Goal: Information Seeking & Learning: Understand process/instructions

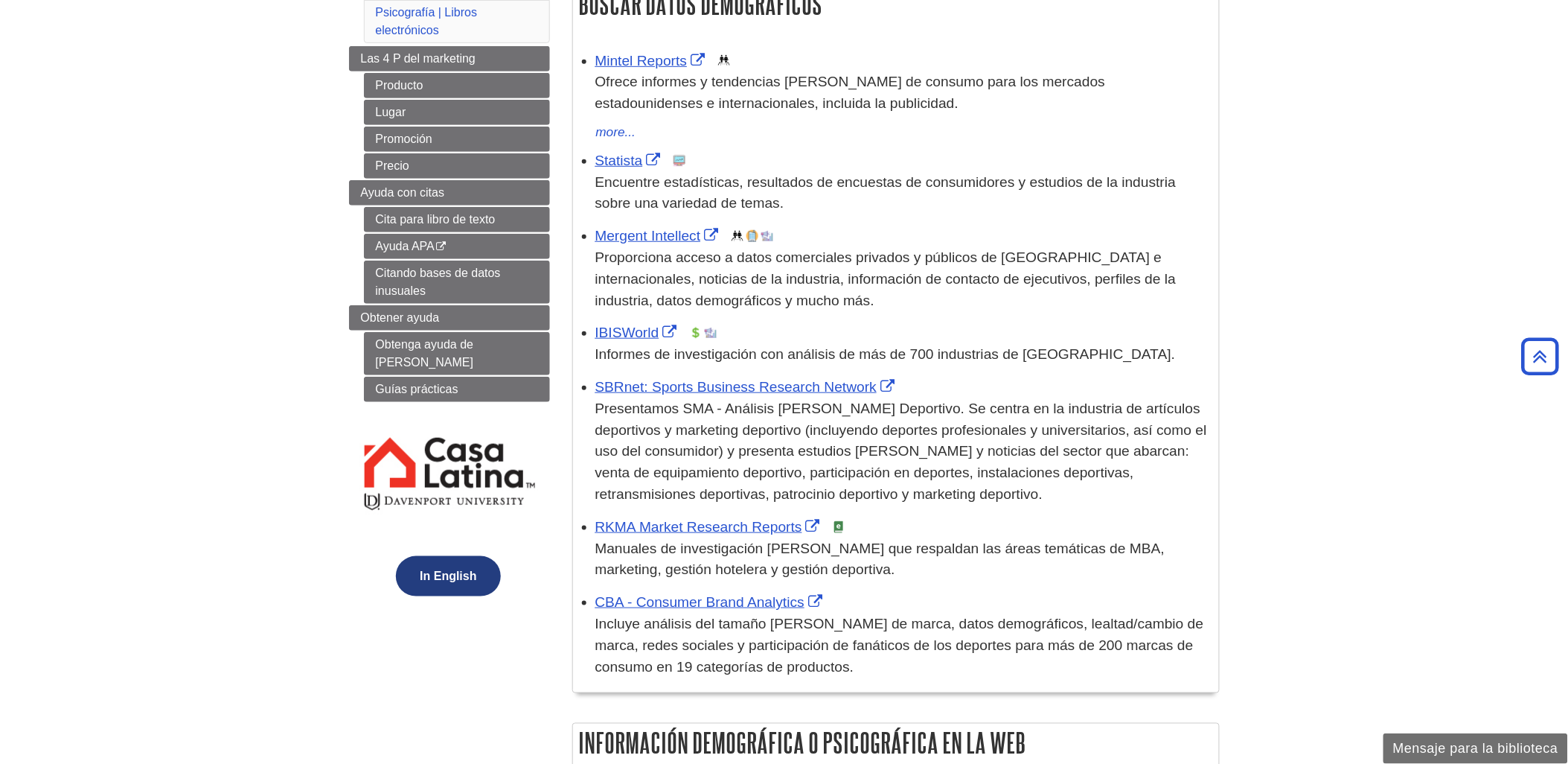
scroll to position [248, 0]
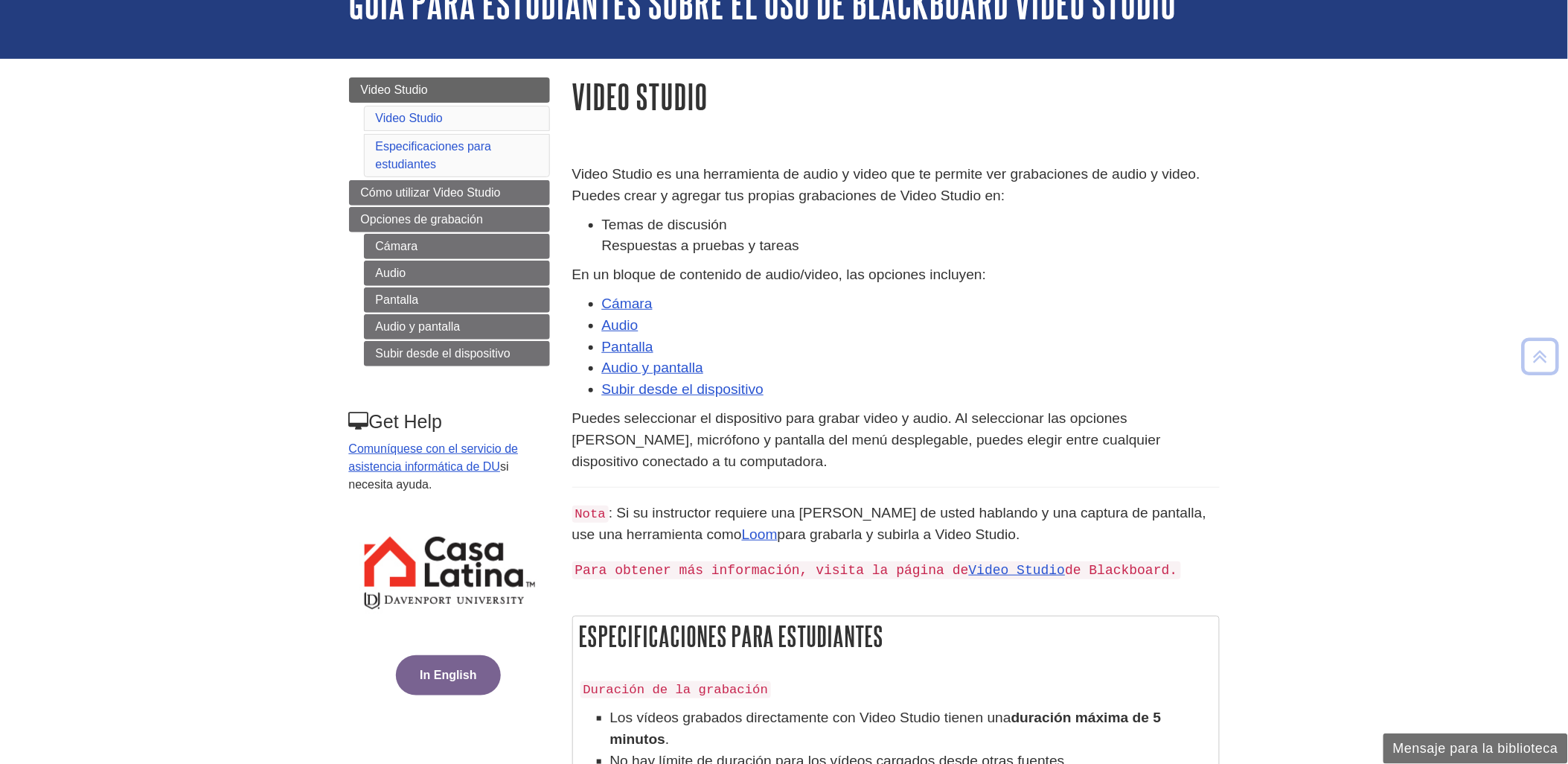
scroll to position [68, 0]
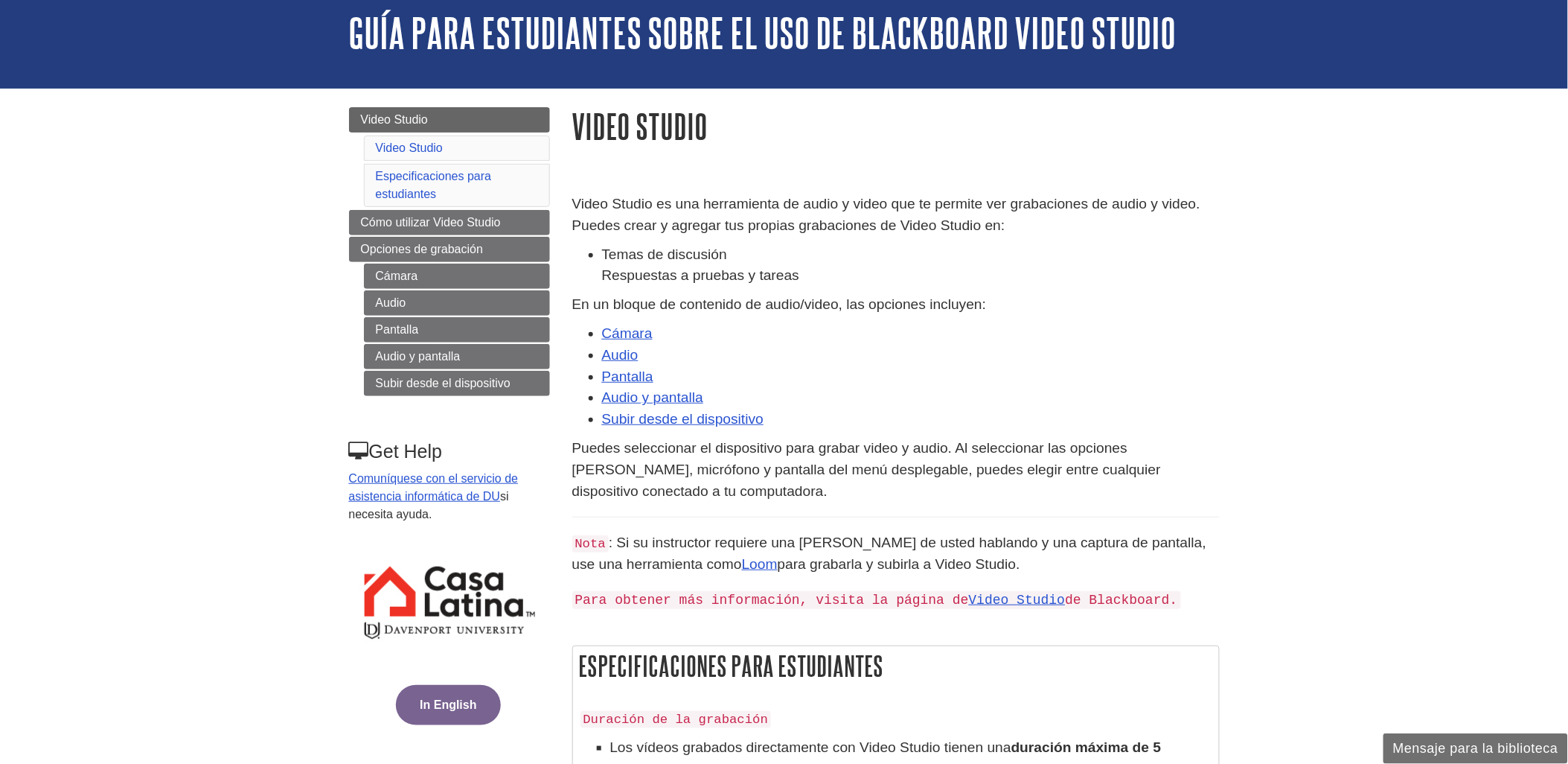
click at [471, 700] on button "In English" at bounding box center [448, 705] width 104 height 40
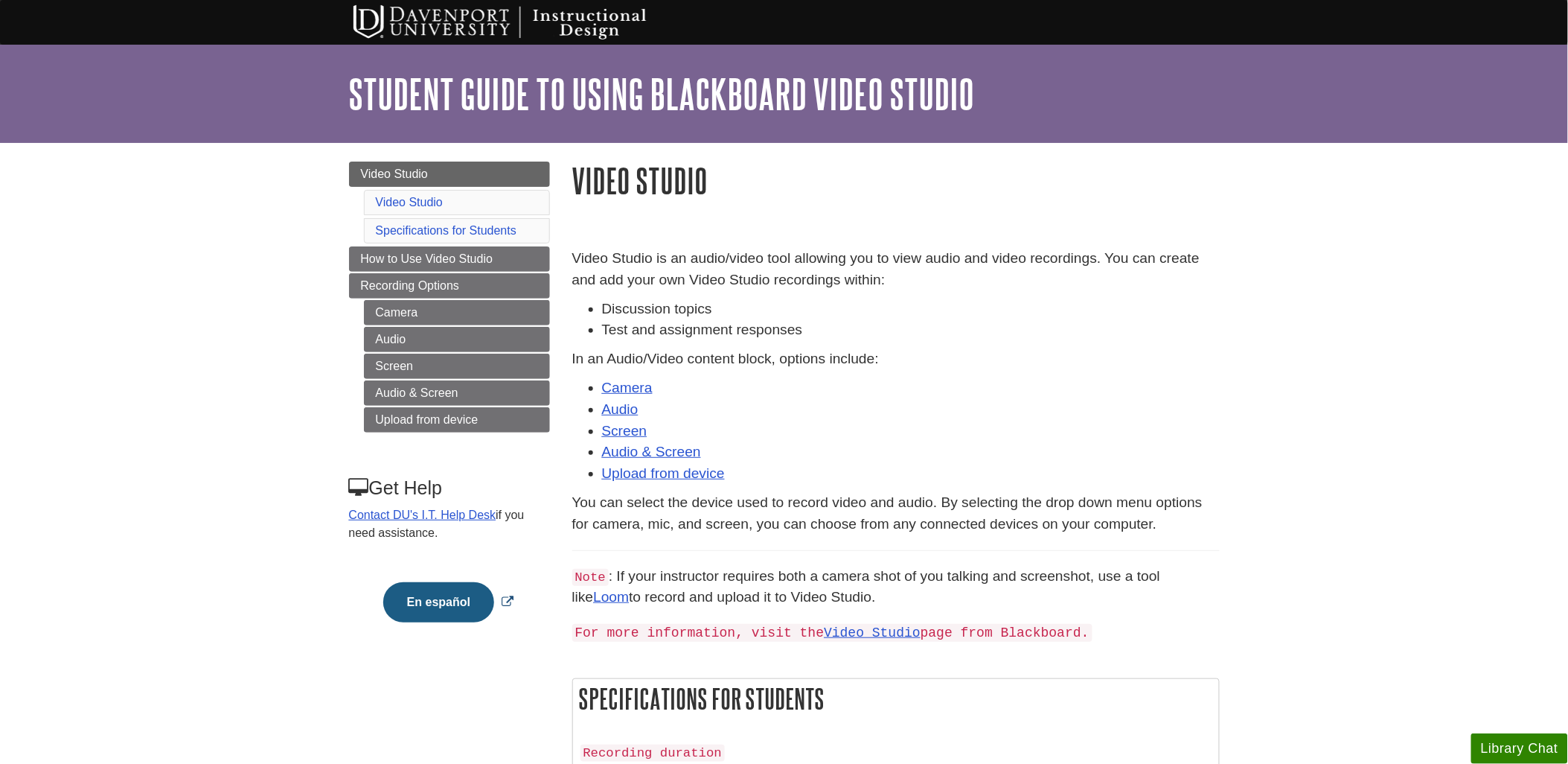
click at [432, 594] on button "En español" at bounding box center [438, 602] width 111 height 40
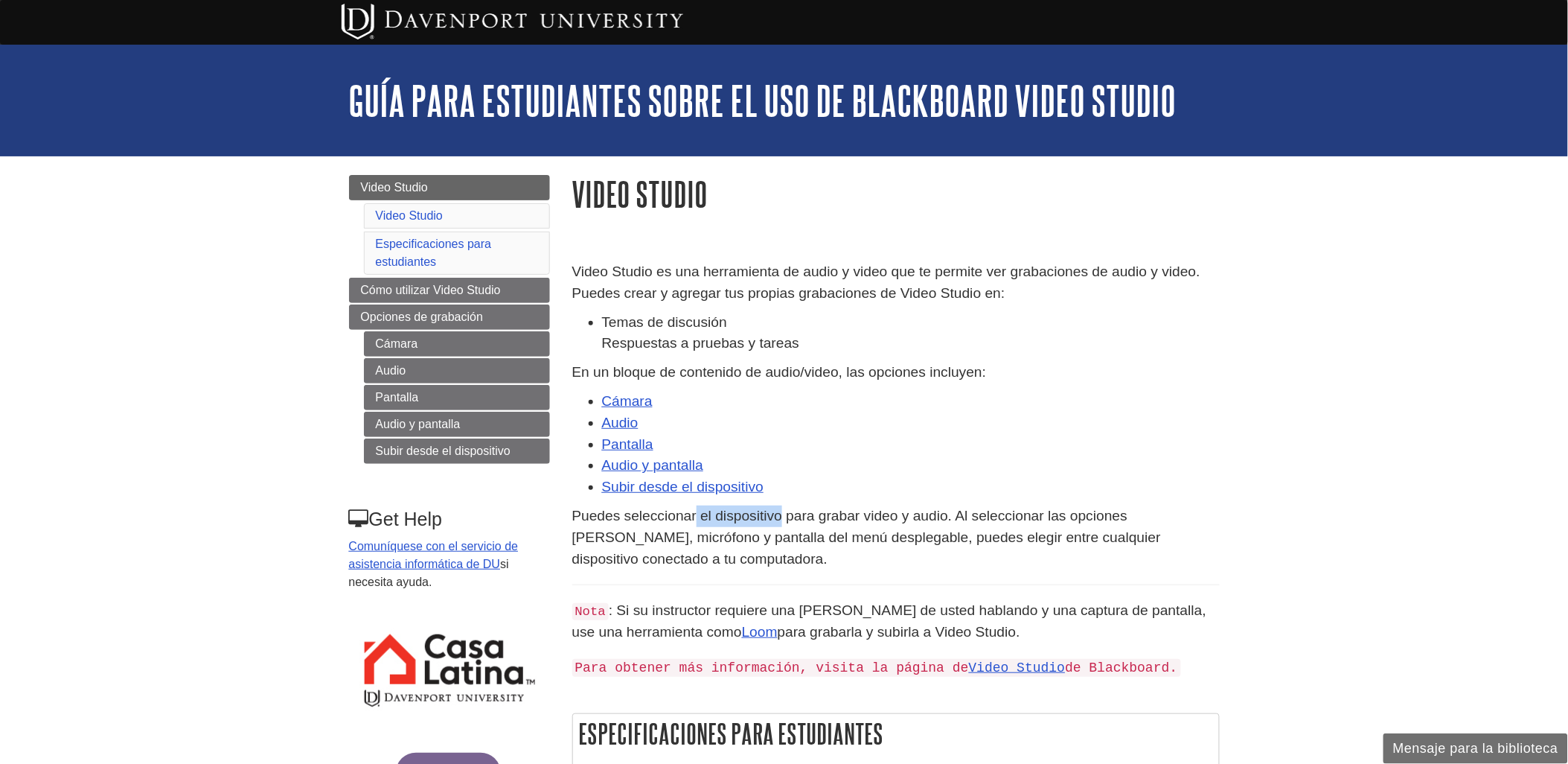
drag, startPoint x: 697, startPoint y: 515, endPoint x: 784, endPoint y: 517, distance: 87.0
click at [784, 517] on p "Puedes seleccionar el dispositivo para grabar video y audio. Al seleccionar las…" at bounding box center [896, 537] width 648 height 64
copy p "el dispositivo"
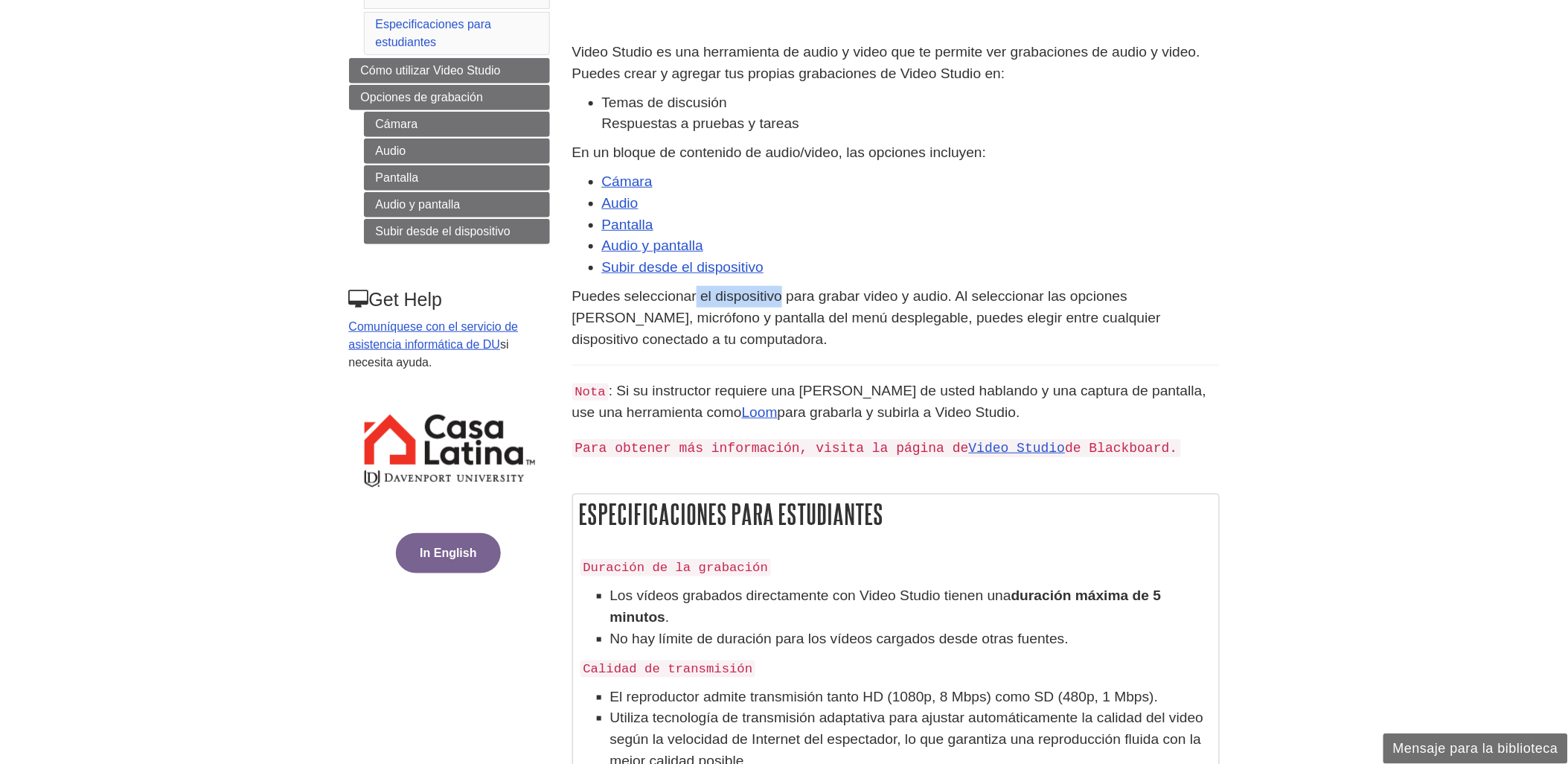
scroll to position [331, 0]
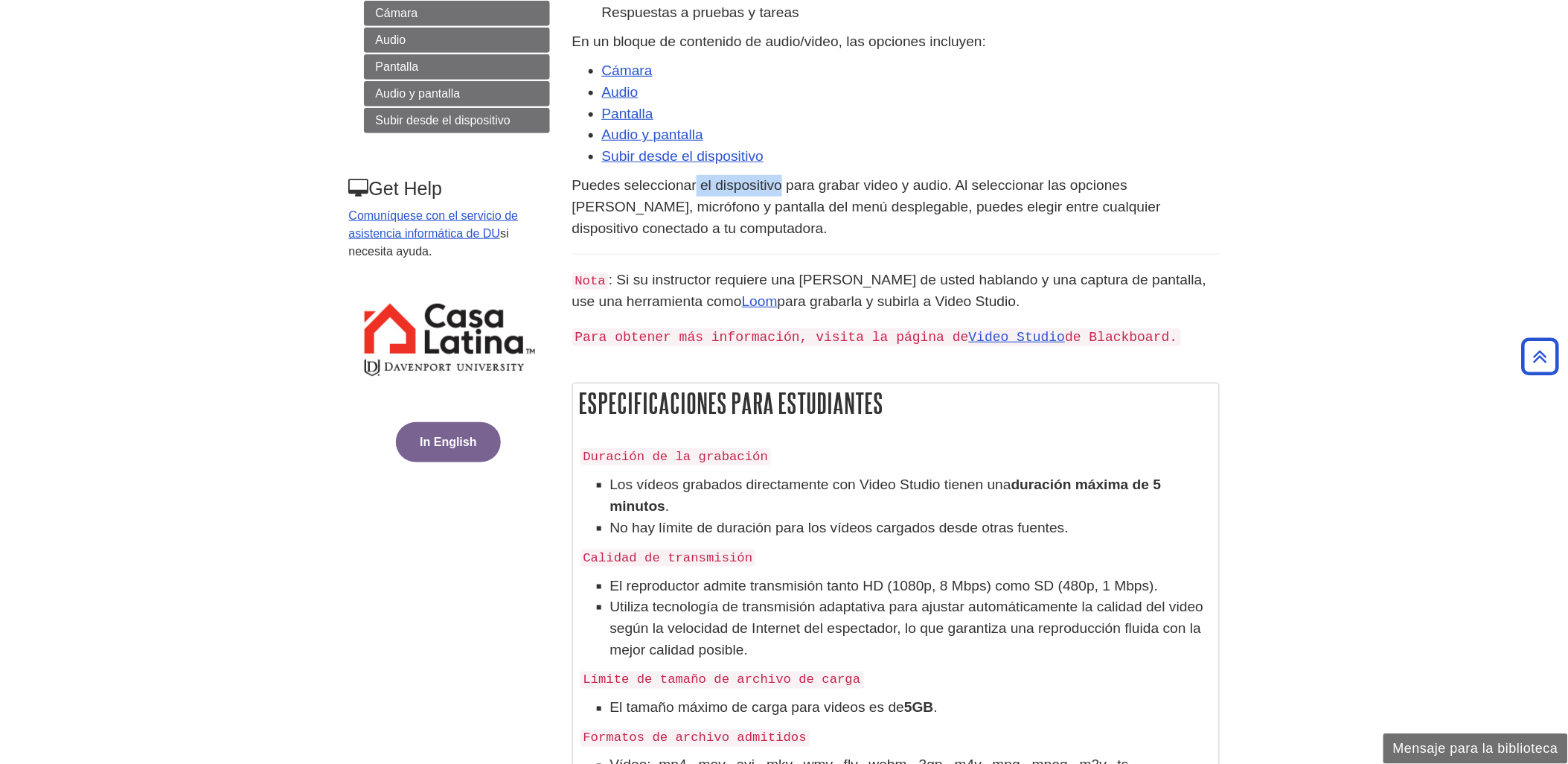
click at [438, 449] on button "In English" at bounding box center [448, 442] width 104 height 40
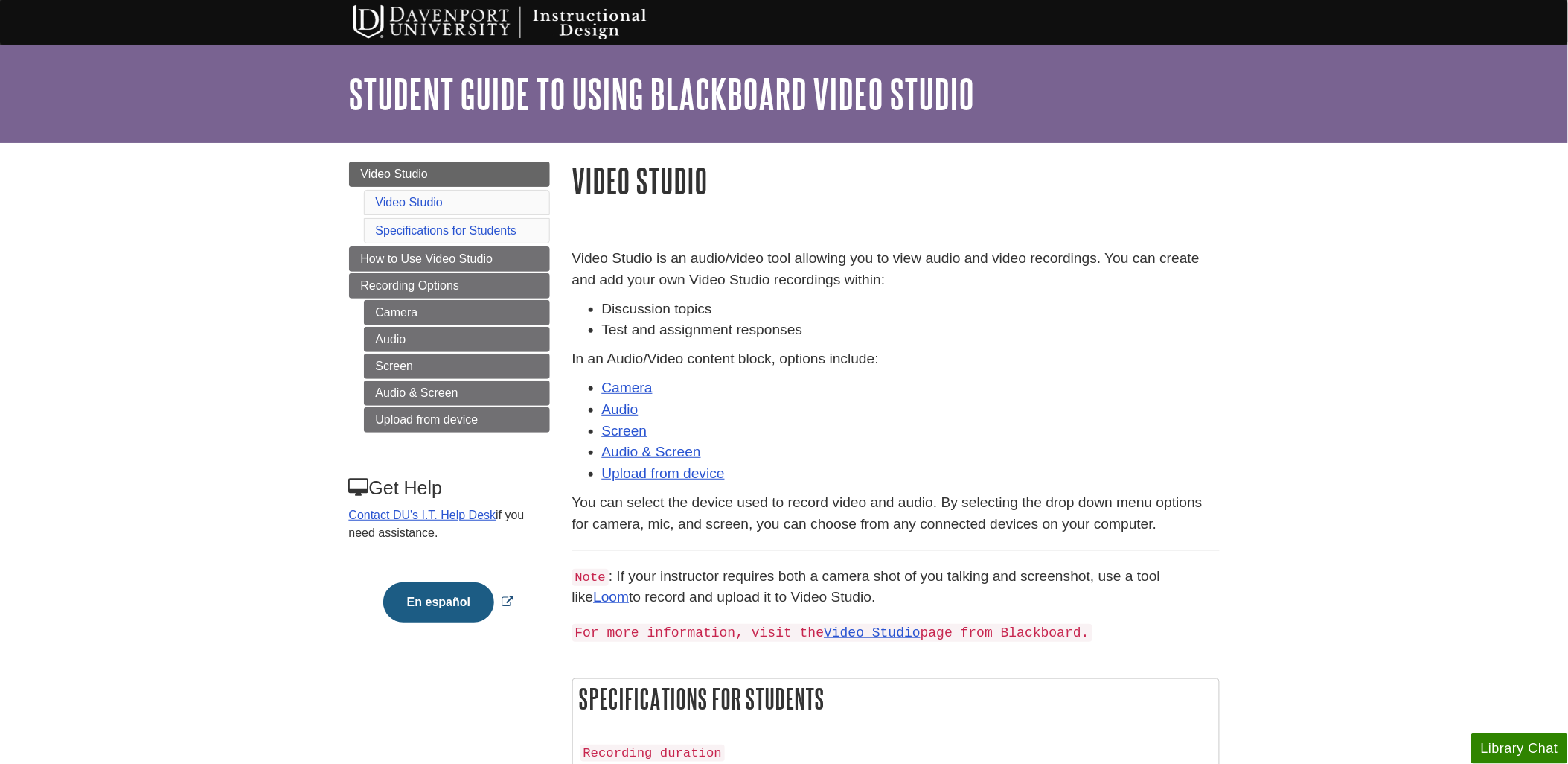
click at [422, 605] on button "En español" at bounding box center [438, 602] width 111 height 40
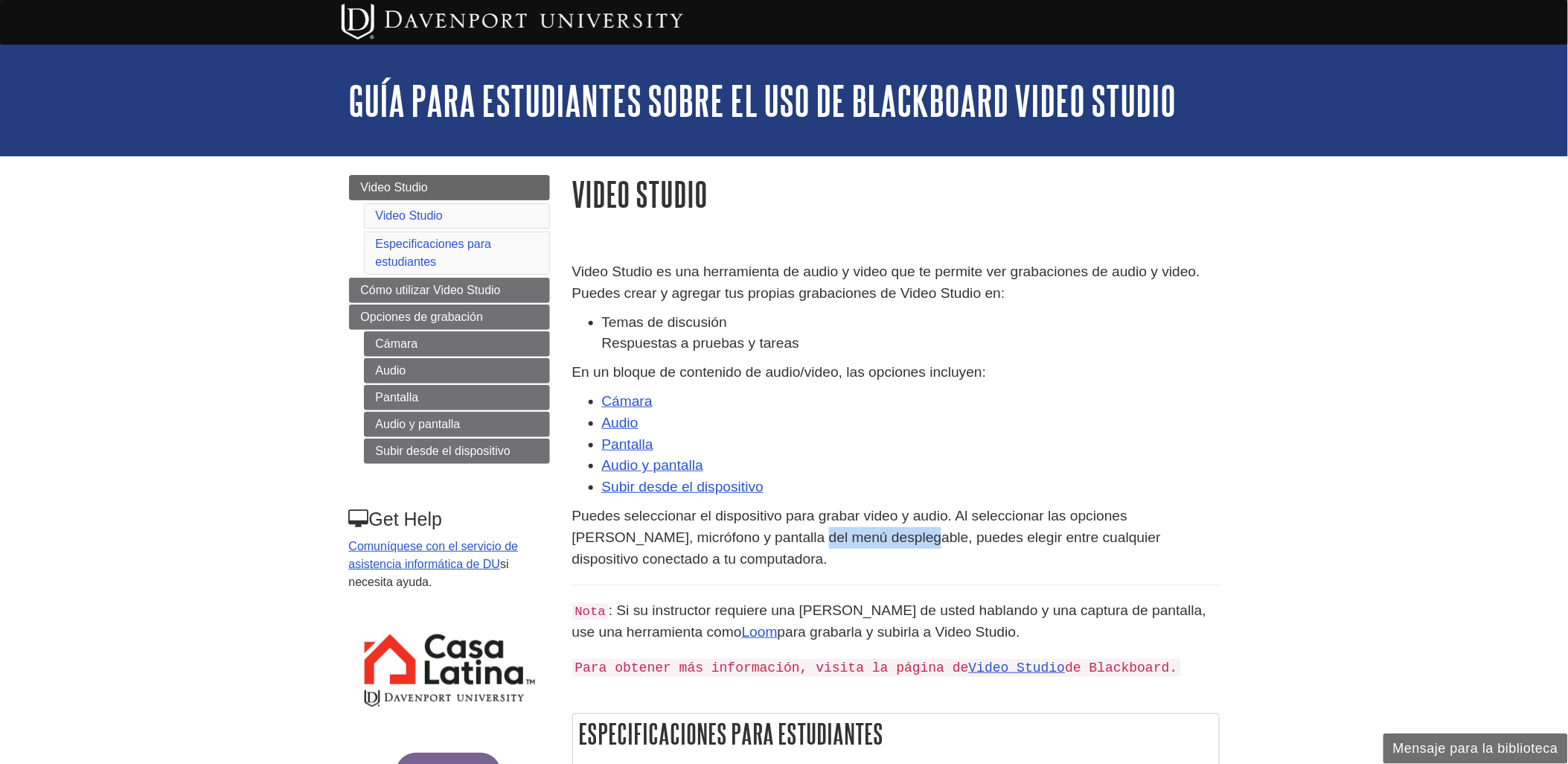
drag, startPoint x: 727, startPoint y: 539, endPoint x: 842, endPoint y: 537, distance: 115.0
click at [842, 537] on p "Puedes seleccionar el dispositivo para grabar video y audio. Al seleccionar las…" at bounding box center [896, 537] width 648 height 64
copy p "menú desplegable"
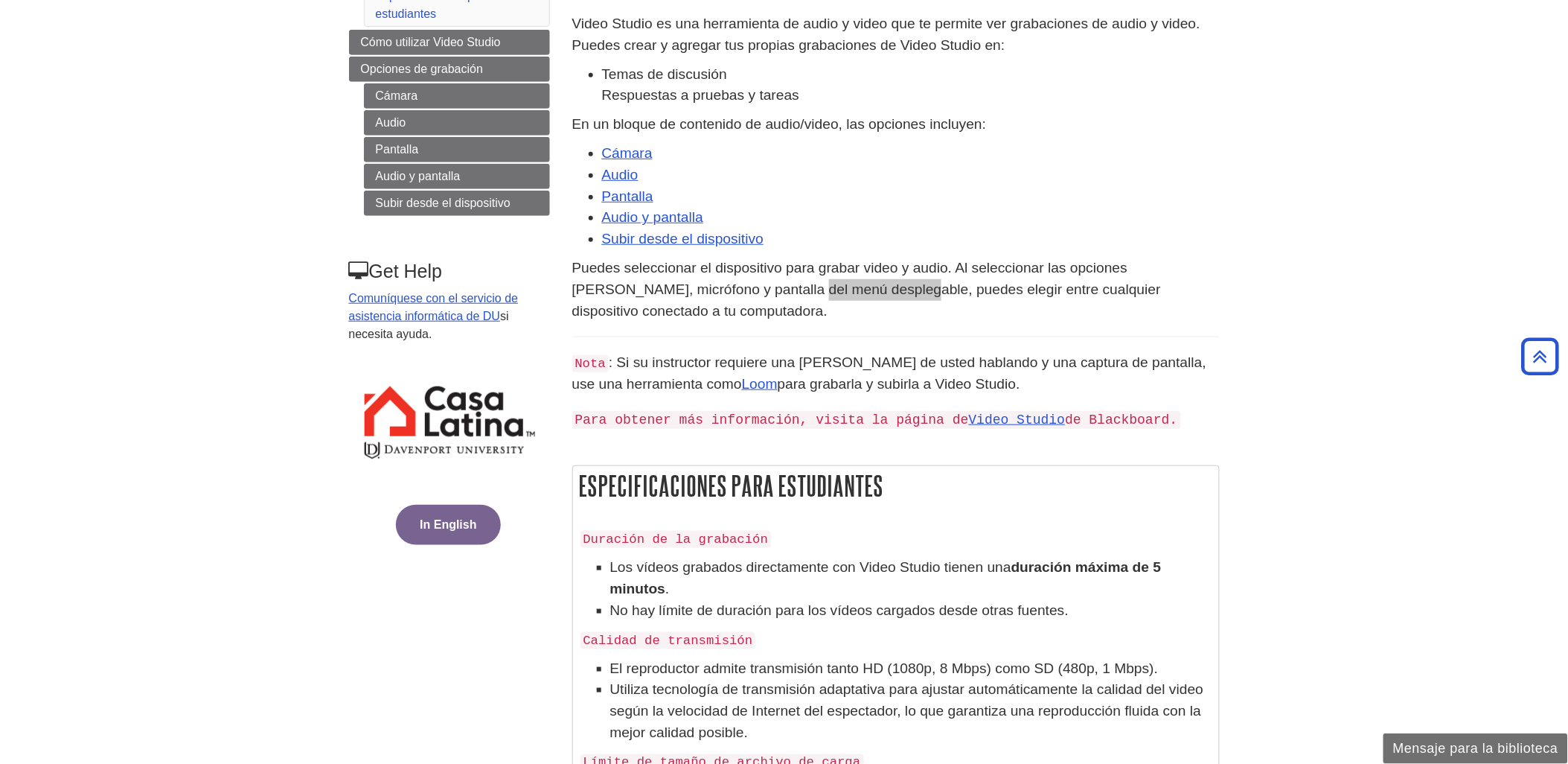
scroll to position [812, 0]
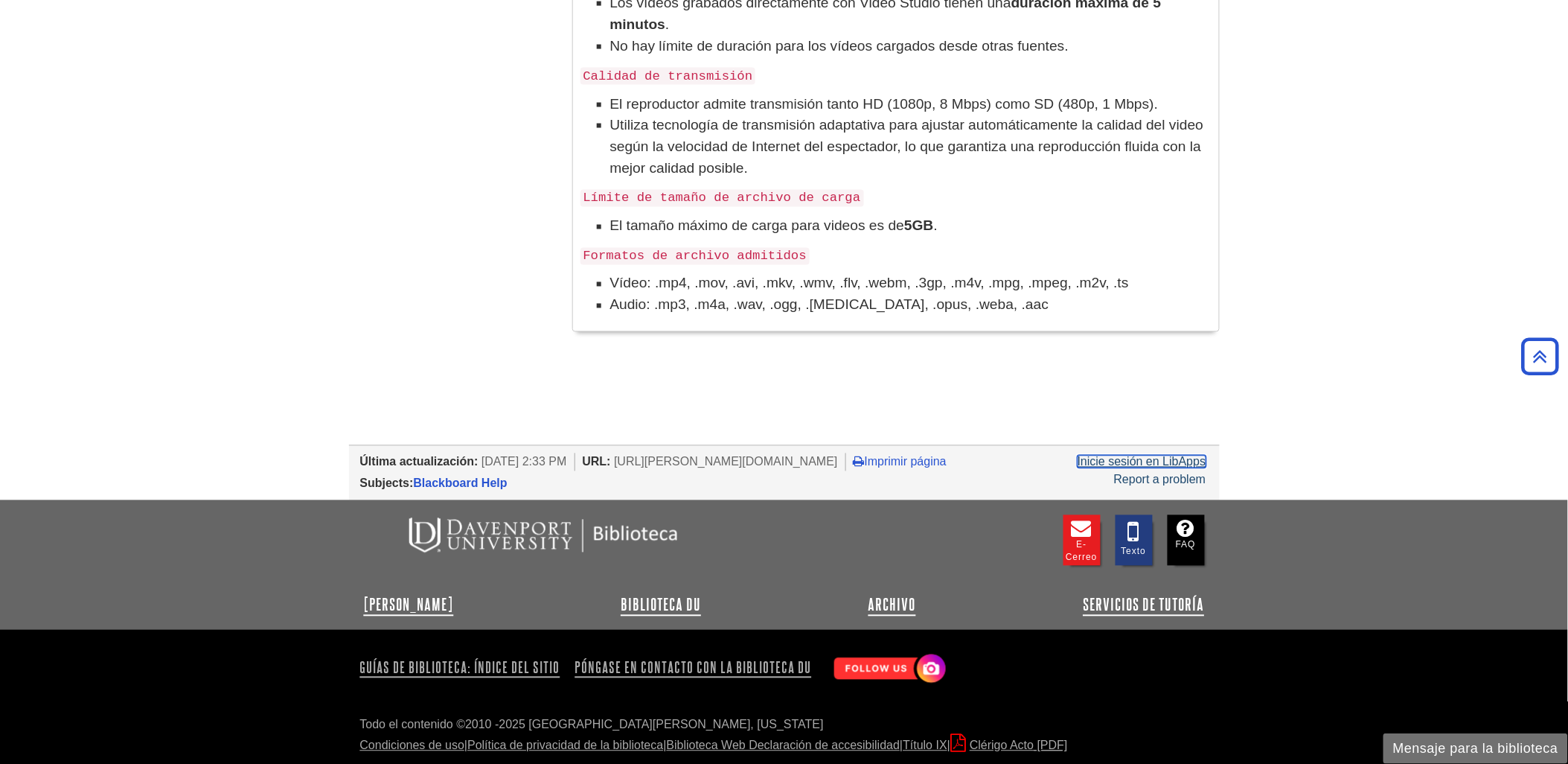
click at [1184, 465] on link "Inicie sesión en LibApps" at bounding box center [1141, 462] width 128 height 12
